Goal: Task Accomplishment & Management: Use online tool/utility

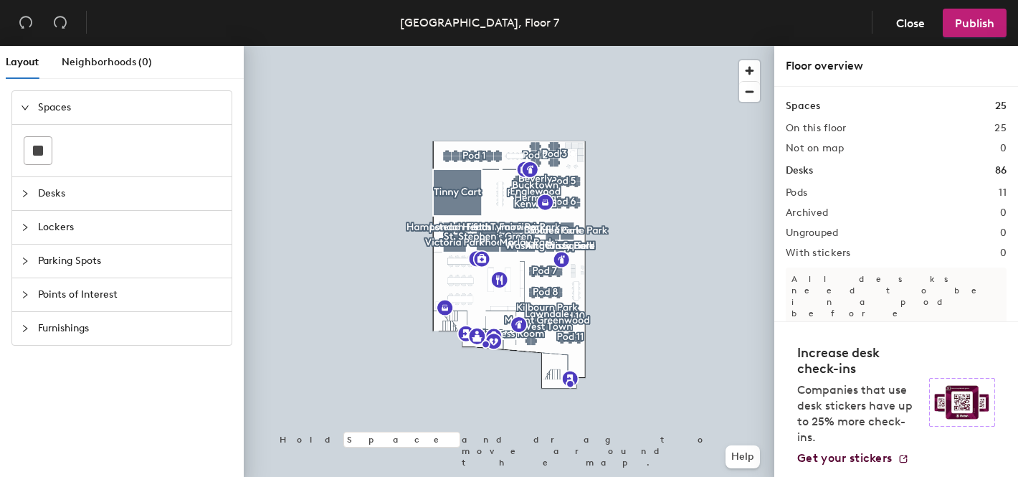
click at [113, 262] on span "Parking Spots" at bounding box center [130, 261] width 185 height 33
click at [115, 292] on span "Points of Interest" at bounding box center [130, 294] width 185 height 33
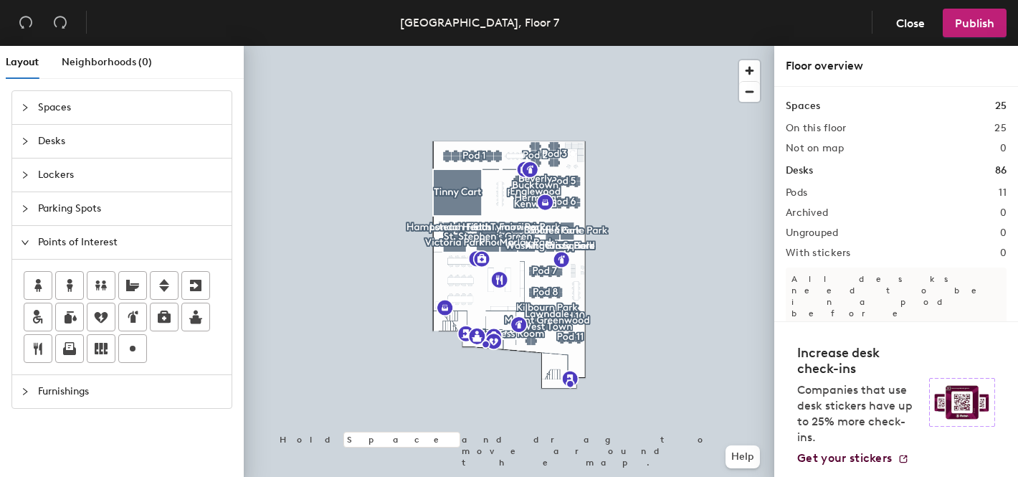
click at [99, 103] on span "Spaces" at bounding box center [130, 107] width 185 height 33
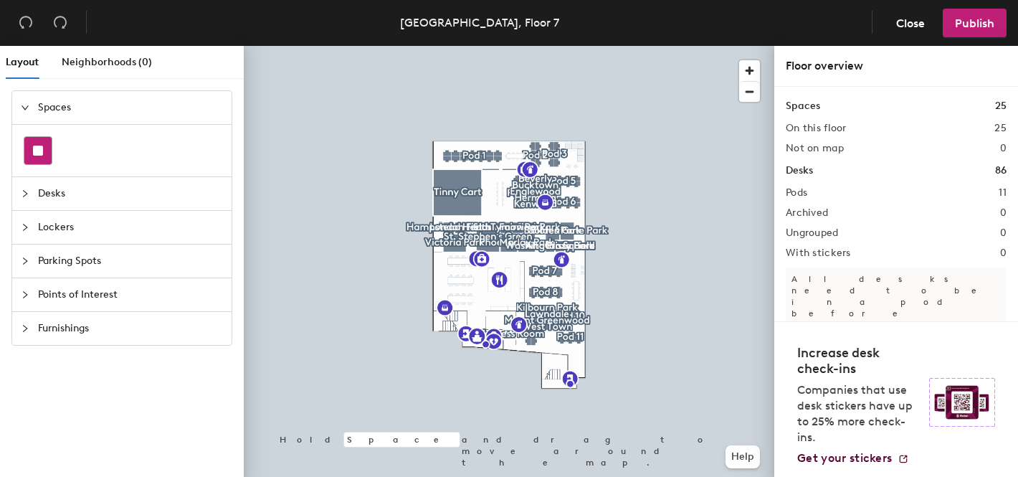
click at [37, 147] on rect at bounding box center [38, 151] width 10 height 10
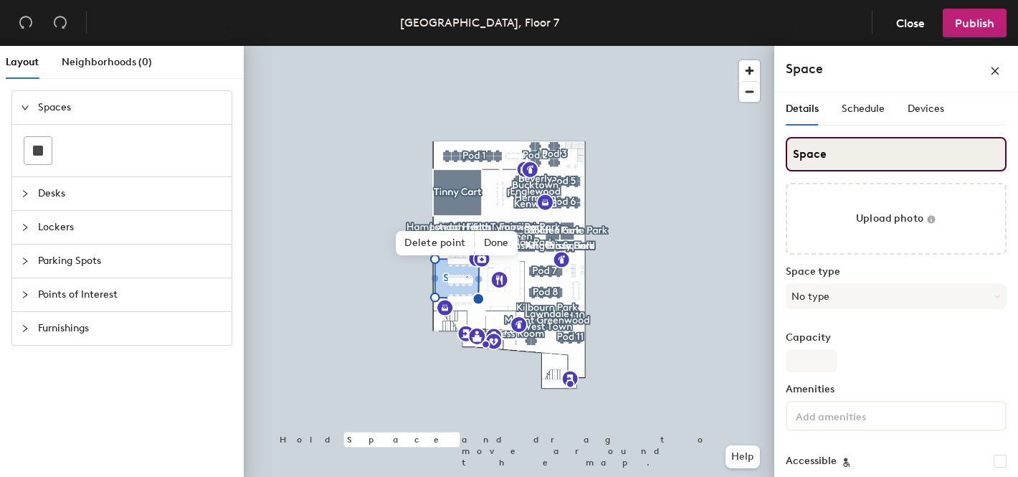
click at [820, 155] on input "Space" at bounding box center [896, 154] width 221 height 34
type input "The Rocks"
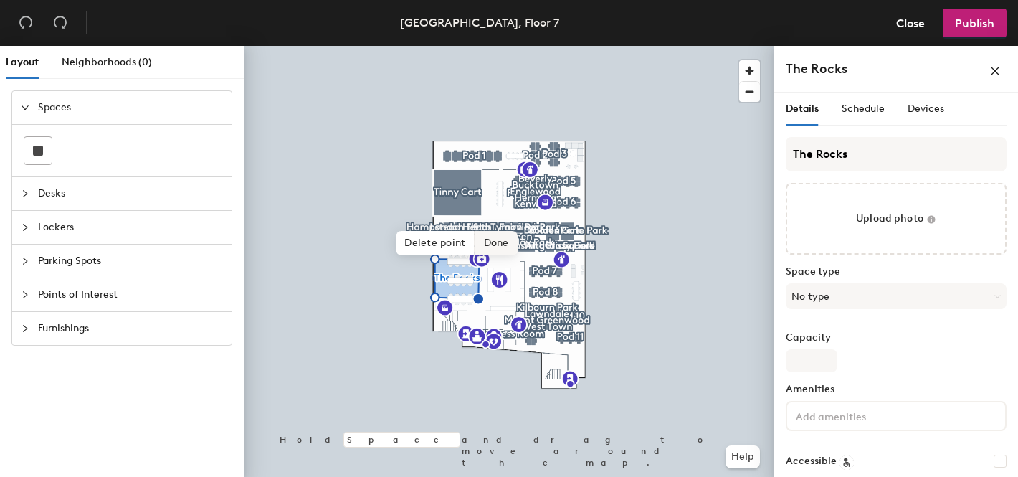
click at [496, 242] on span "Done" at bounding box center [496, 243] width 42 height 24
click at [447, 230] on span "Edit shape" at bounding box center [445, 236] width 69 height 24
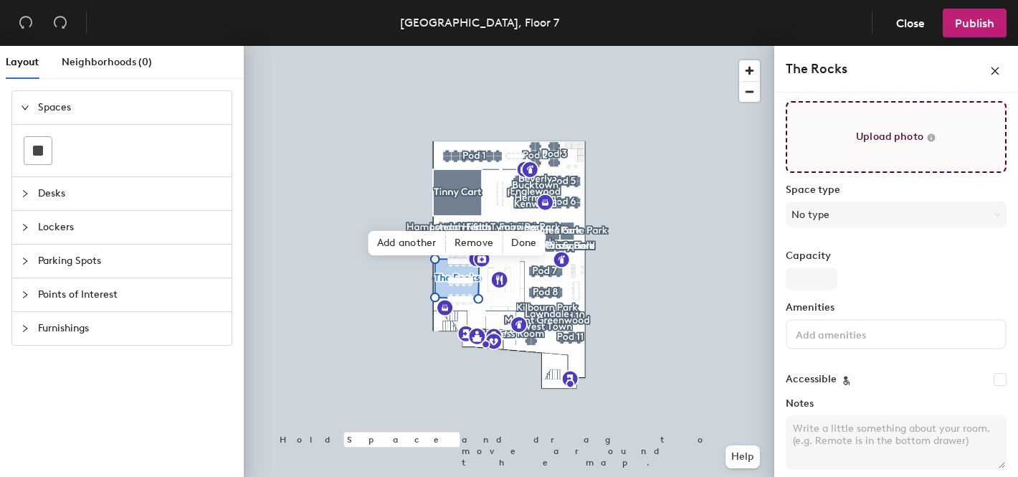
scroll to position [90, 0]
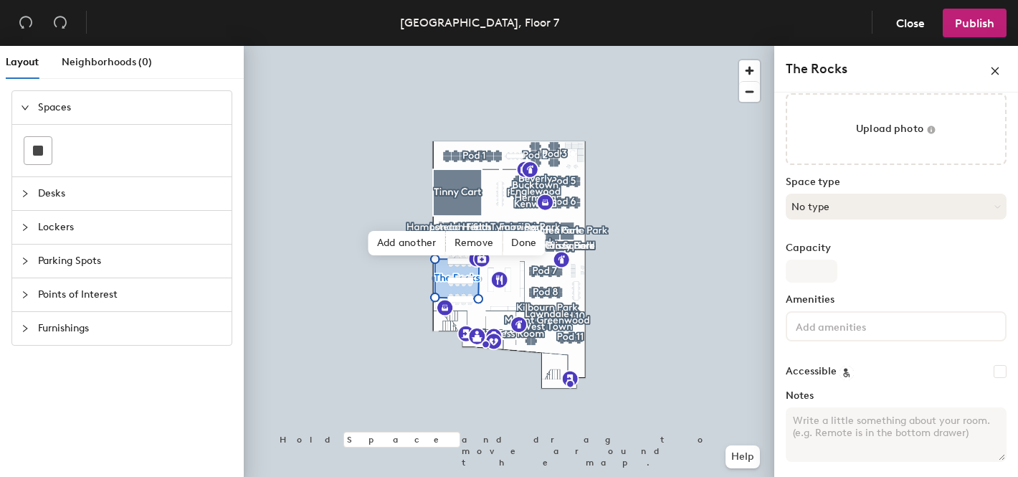
click at [869, 212] on button "No type" at bounding box center [896, 207] width 221 height 26
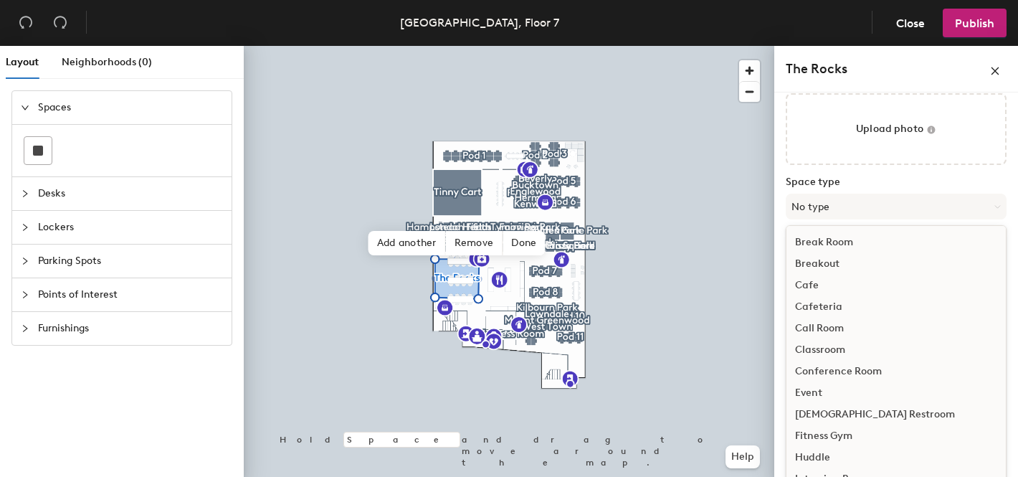
click at [838, 303] on div "Cafeteria" at bounding box center [896, 307] width 219 height 22
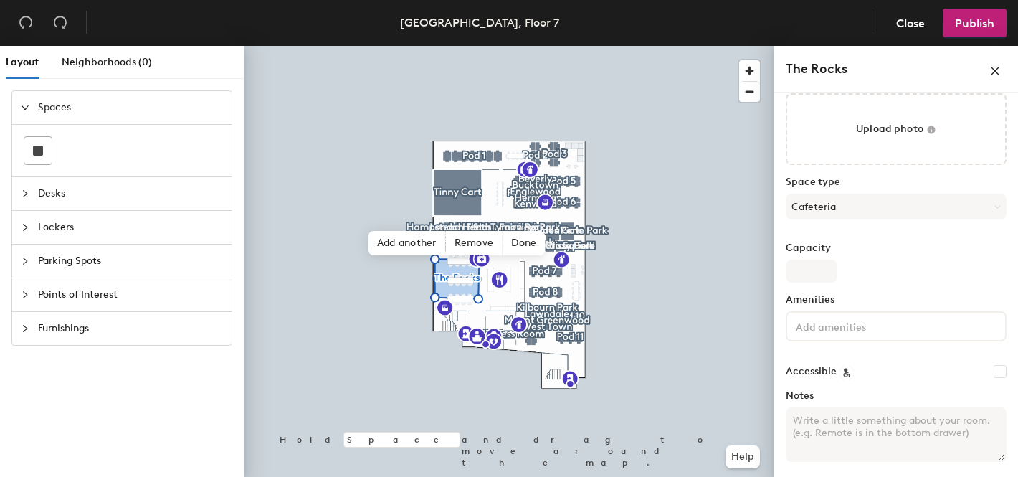
scroll to position [0, 0]
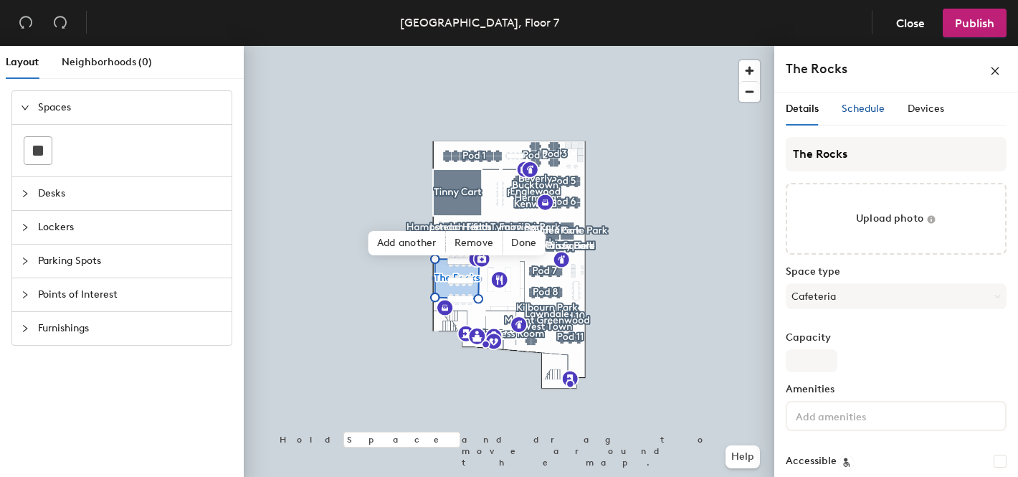
click at [861, 106] on span "Schedule" at bounding box center [863, 109] width 43 height 12
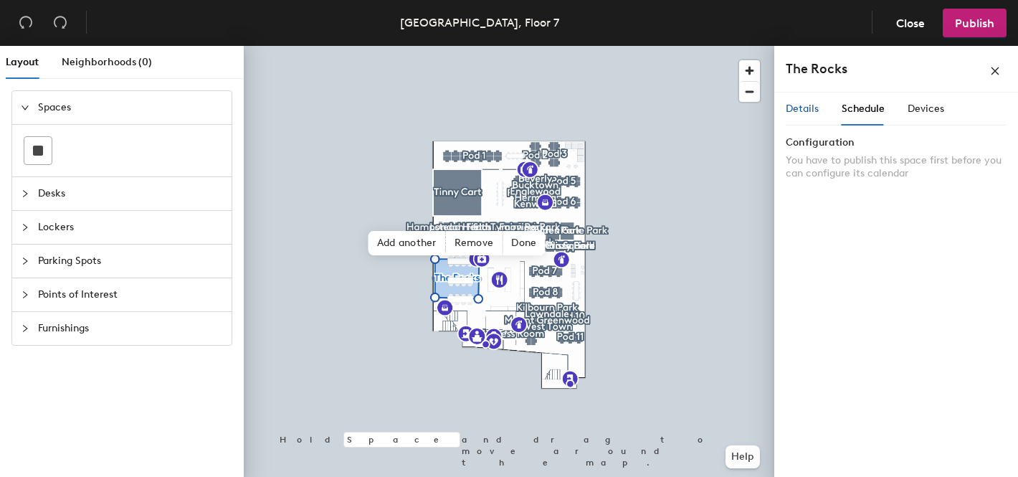
click at [810, 106] on span "Details" at bounding box center [802, 109] width 33 height 12
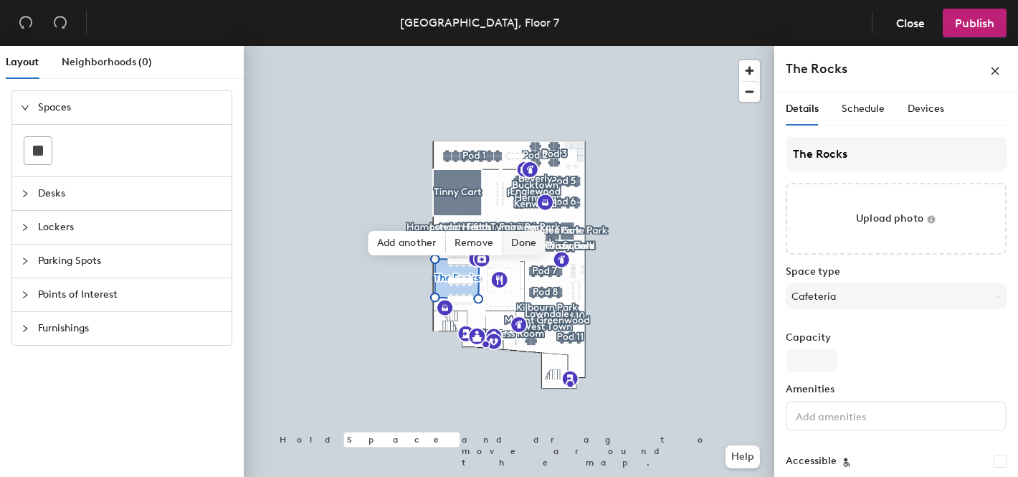
click at [529, 241] on span "Done" at bounding box center [524, 243] width 42 height 24
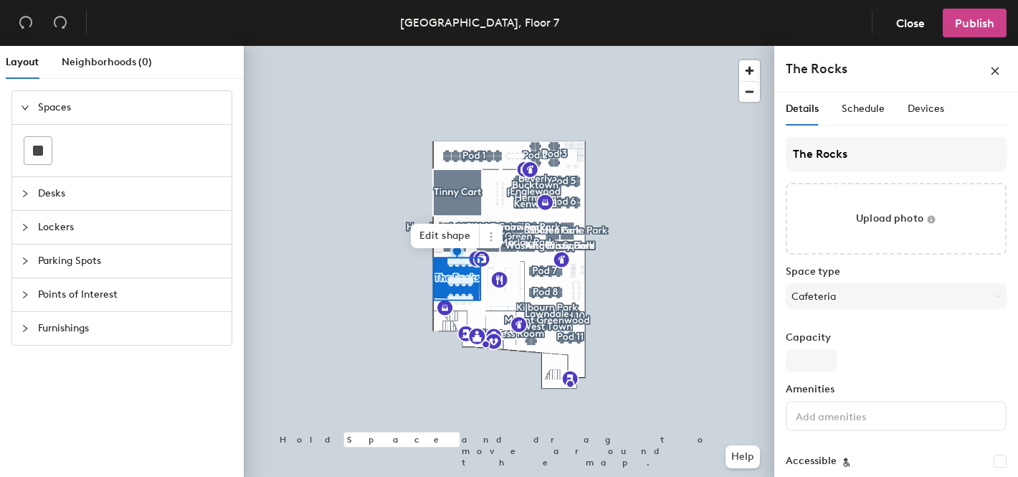
click at [962, 28] on span "Publish" at bounding box center [974, 23] width 39 height 14
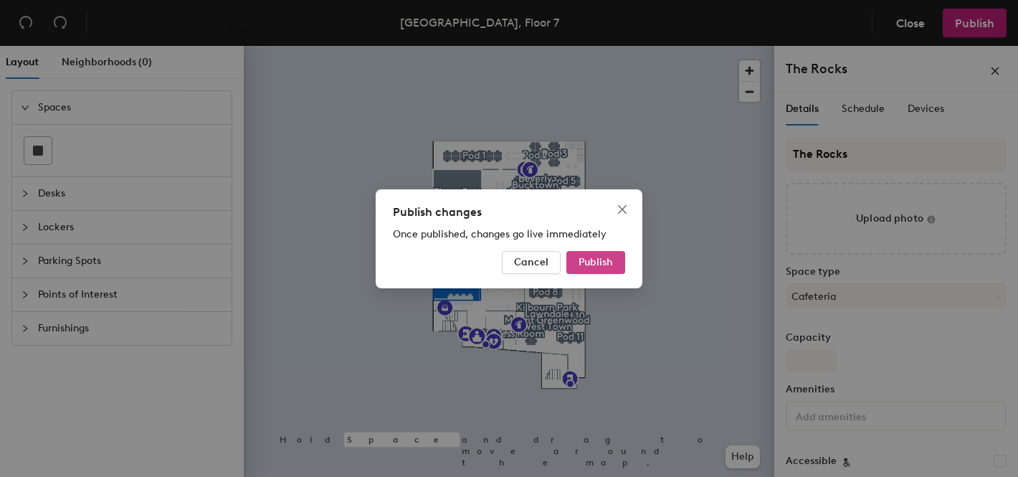
click at [585, 267] on span "Publish" at bounding box center [596, 262] width 34 height 12
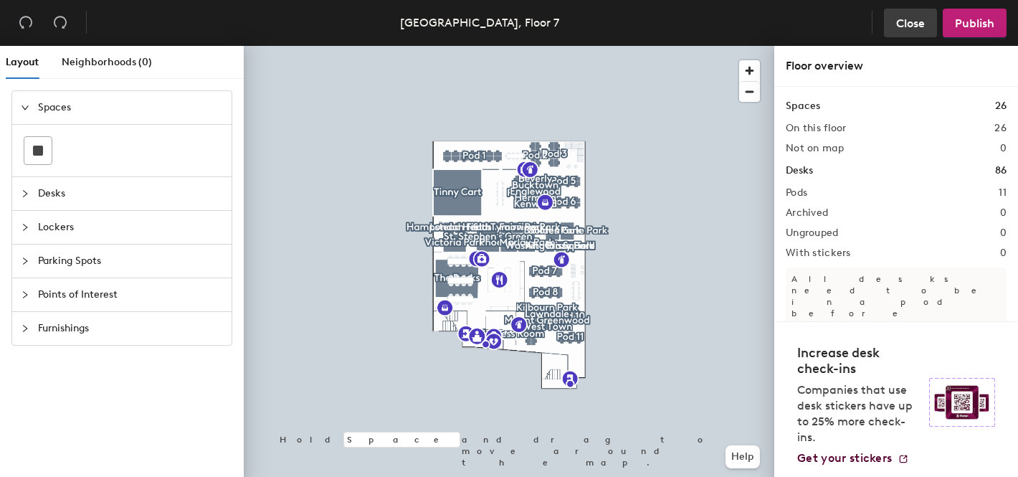
click at [909, 16] on span "Close" at bounding box center [910, 23] width 29 height 14
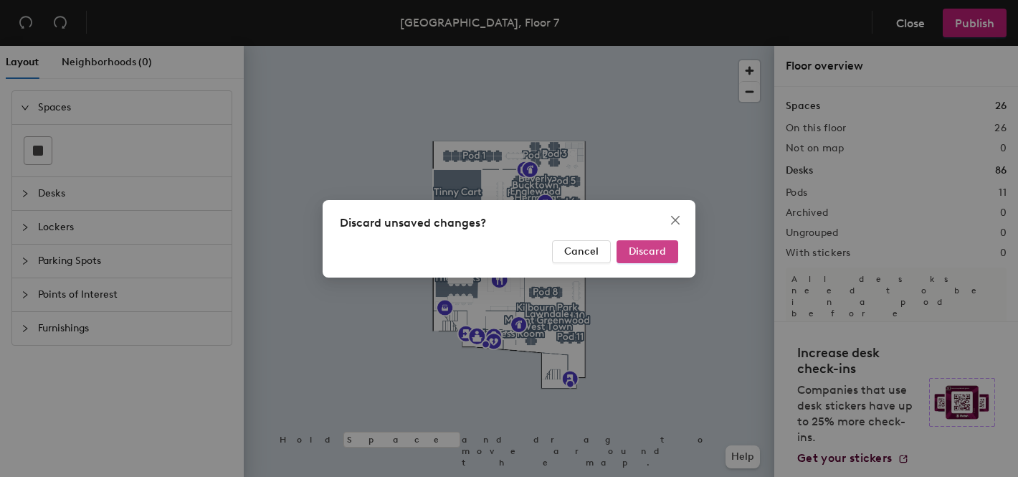
click at [638, 251] on span "Discard" at bounding box center [647, 251] width 37 height 12
